Goal: Task Accomplishment & Management: Manage account settings

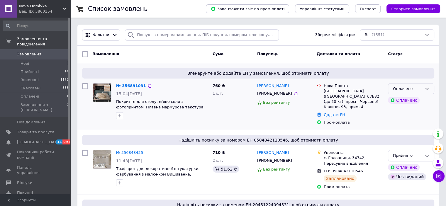
click at [427, 88] on icon at bounding box center [427, 89] width 5 height 5
click at [404, 101] on li "Прийнято" at bounding box center [411, 101] width 46 height 11
click at [128, 86] on link "№ 356891031" at bounding box center [129, 86] width 27 height 4
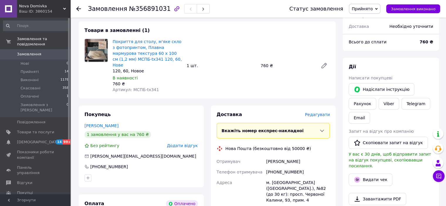
scroll to position [190, 0]
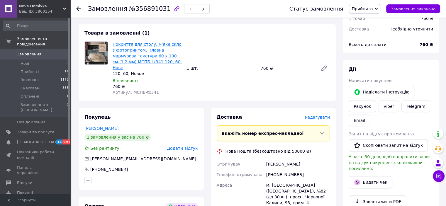
click at [135, 49] on link "Покриття для столу, м'яке скло з фотопринтом, Плавна мармурова текстура 60 х 10…" at bounding box center [147, 56] width 69 height 28
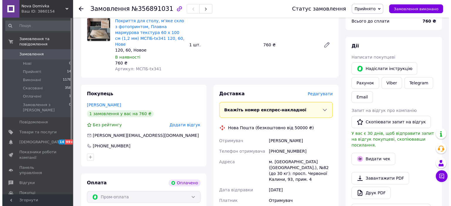
scroll to position [219, 0]
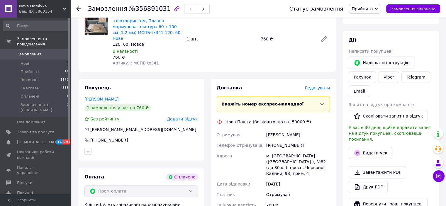
click at [321, 86] on span "Редагувати" at bounding box center [317, 88] width 25 height 5
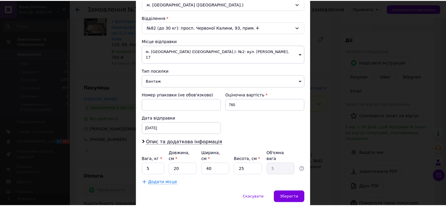
scroll to position [182, 0]
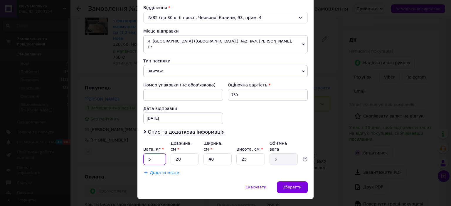
click at [153, 153] on input "5" at bounding box center [154, 159] width 23 height 12
type input "."
type input "0"
type input "1"
click at [182, 153] on input "20" at bounding box center [184, 159] width 28 height 12
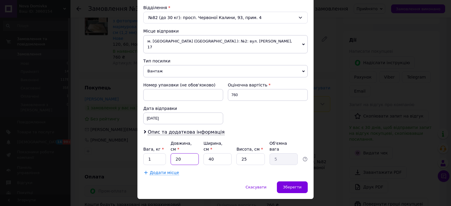
type input "2"
type input "0.5"
type input "6"
type input "1.5"
type input "61"
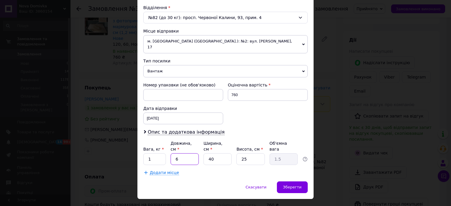
type input "15.25"
type input "61"
click at [214, 153] on input "40" at bounding box center [217, 159] width 28 height 12
type input "4"
type input "1.53"
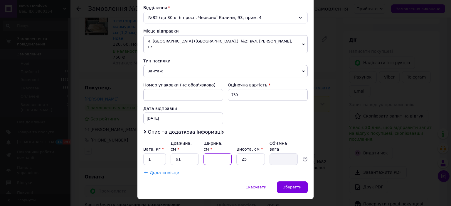
type input "1"
type input "0.38"
type input "10"
type input "3.81"
type input "10"
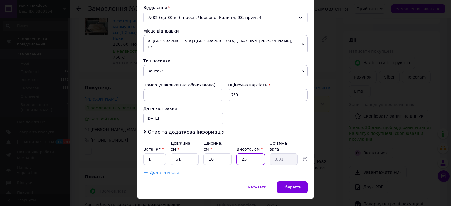
click at [249, 153] on input "25" at bounding box center [250, 159] width 28 height 12
type input "2"
type input "0.31"
type input "1"
type input "0.15"
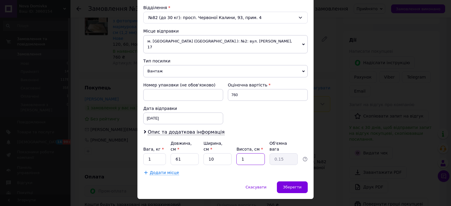
type input "10"
type input "1.53"
type input "10"
click at [293, 185] on span "Зберегти" at bounding box center [292, 187] width 18 height 4
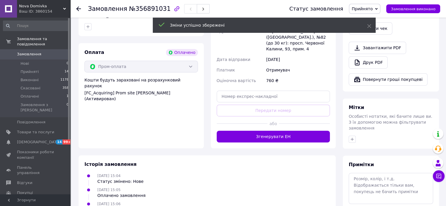
scroll to position [336, 0]
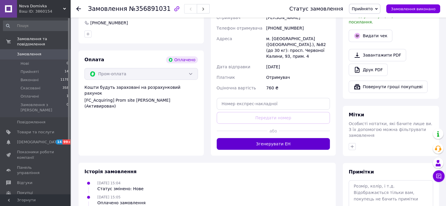
click at [267, 138] on button "Згенерувати ЕН" at bounding box center [274, 144] width 114 height 12
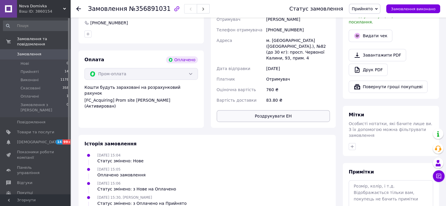
click at [269, 110] on button "Роздрукувати ЕН" at bounding box center [274, 116] width 114 height 12
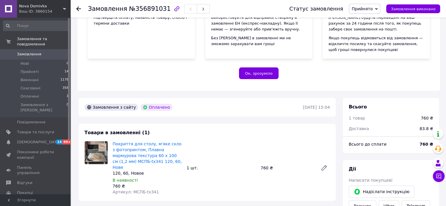
scroll to position [117, 0]
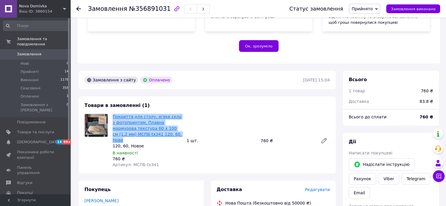
drag, startPoint x: 159, startPoint y: 133, endPoint x: 114, endPoint y: 117, distance: 48.4
click at [114, 117] on span "Покриття для столу, м'яке скло з фотопринтом, Плавна мармурова текстура 60 х 10…" at bounding box center [147, 128] width 69 height 29
copy link "Покриття для столу, м'яке скло з фотопринтом, Плавна мармурова текстура 60 х 10…"
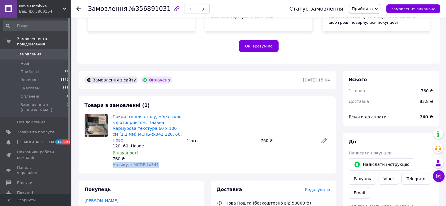
drag, startPoint x: 158, startPoint y: 160, endPoint x: 113, endPoint y: 163, distance: 45.0
click at [113, 163] on div "Покриття для столу, м'яке скло з фотопринтом, Плавна мармурова текстура 60 х 10…" at bounding box center [147, 141] width 74 height 56
copy span "Артикул: МСПБ-tx341"
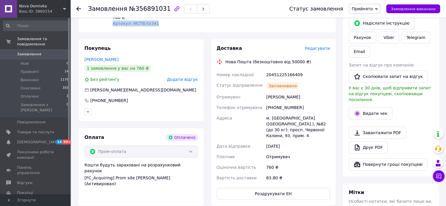
scroll to position [323, 0]
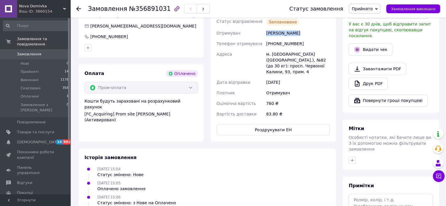
drag, startPoint x: 307, startPoint y: 28, endPoint x: 265, endPoint y: 28, distance: 41.7
click at [265, 28] on div "[PERSON_NAME]" at bounding box center [298, 33] width 66 height 11
copy div "[PERSON_NAME]"
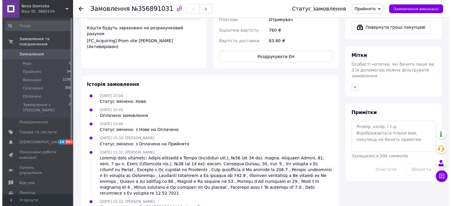
scroll to position [220, 0]
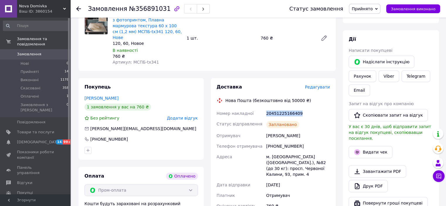
drag, startPoint x: 306, startPoint y: 105, endPoint x: 264, endPoint y: 106, distance: 41.4
click at [264, 108] on div "Номер накладної 20451225166409 Статус відправлення Заплановано Отримувач [PERSO…" at bounding box center [274, 165] width 116 height 114
copy div "Номер накладної 20451225166409"
click at [368, 146] on button "Видати чек" at bounding box center [371, 152] width 44 height 12
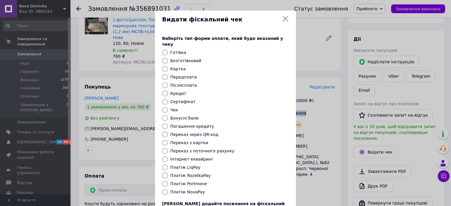
click at [165, 173] on input "Платіж RozetkaPay" at bounding box center [165, 176] width 6 height 6
radio input "true"
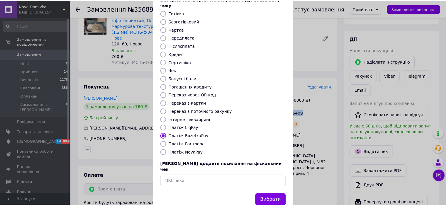
scroll to position [45, 0]
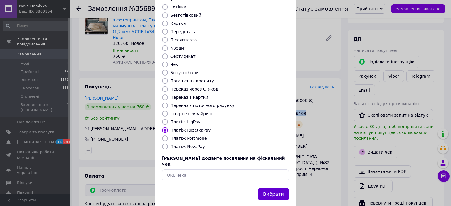
click at [265, 188] on button "Вибрати" at bounding box center [273, 194] width 31 height 13
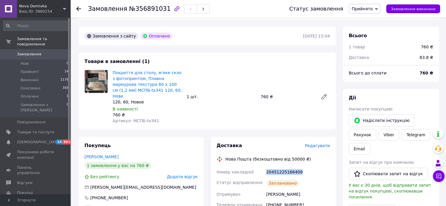
scroll to position [220, 0]
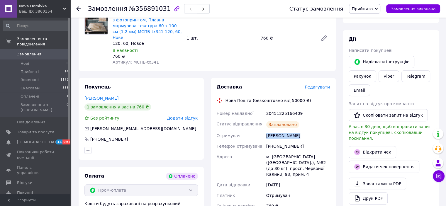
drag, startPoint x: 302, startPoint y: 131, endPoint x: 268, endPoint y: 130, distance: 34.6
click at [268, 131] on div "[PERSON_NAME]" at bounding box center [298, 136] width 66 height 11
copy div "[PERSON_NAME]"
drag, startPoint x: 298, startPoint y: 141, endPoint x: 267, endPoint y: 144, distance: 31.6
click at [267, 144] on div "[PHONE_NUMBER]" at bounding box center [298, 146] width 66 height 11
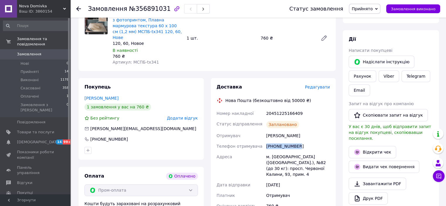
copy div "[PHONE_NUMBER]"
drag, startPoint x: 160, startPoint y: 9, endPoint x: 88, endPoint y: 11, distance: 72.5
click at [88, 11] on div "Замовлення №356891031 Статус замовлення Прийнято Виконано Скасовано Оплачено За…" at bounding box center [258, 9] width 364 height 18
copy h1 "Замовлення №356891031"
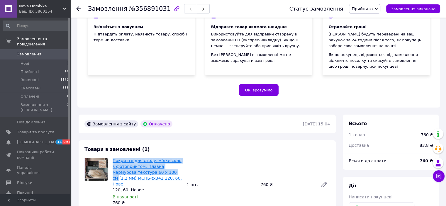
drag, startPoint x: 111, startPoint y: 161, endPoint x: 151, endPoint y: 172, distance: 41.8
click at [151, 172] on div "Покриття для столу, м'яке скло з фотопринтом, Плавна мармурова текстура 60 х 10…" at bounding box center [147, 185] width 74 height 56
copy link "Покриття для столу, м'яке скло з фотопринтом, Плавна мармурова текстура 60 х 10…"
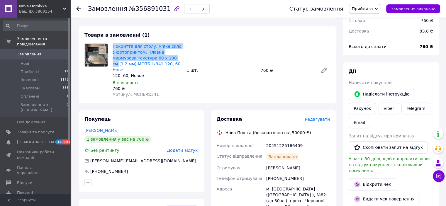
scroll to position [191, 0]
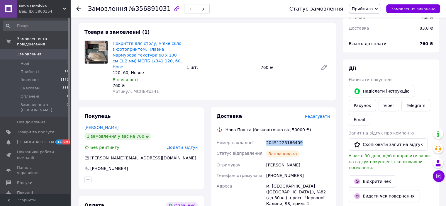
drag, startPoint x: 307, startPoint y: 139, endPoint x: 267, endPoint y: 138, distance: 40.8
click at [267, 138] on div "20451225166409" at bounding box center [298, 143] width 66 height 11
copy div "20451225166409"
click at [78, 7] on use at bounding box center [78, 8] width 5 height 5
